Goal: Transaction & Acquisition: Book appointment/travel/reservation

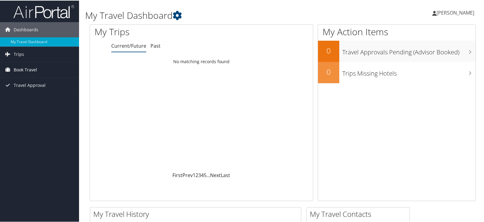
click at [32, 68] on span "Book Travel" at bounding box center [25, 69] width 23 height 15
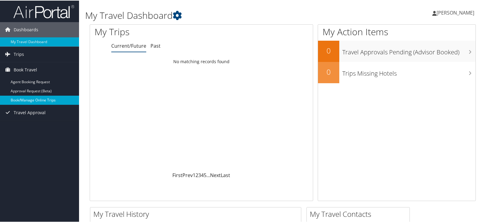
click at [41, 97] on link "Book/Manage Online Trips" at bounding box center [39, 99] width 79 height 9
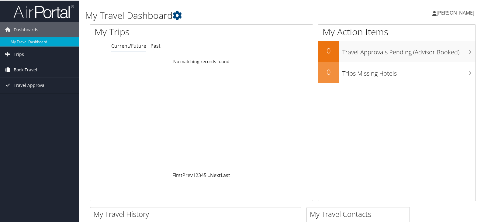
click at [26, 62] on span "Book Travel" at bounding box center [25, 69] width 23 height 15
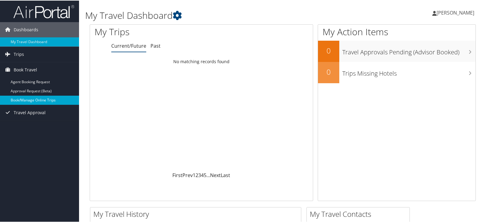
click at [42, 100] on link "Book/Manage Online Trips" at bounding box center [39, 99] width 79 height 9
